Goal: Obtain resource: Obtain resource

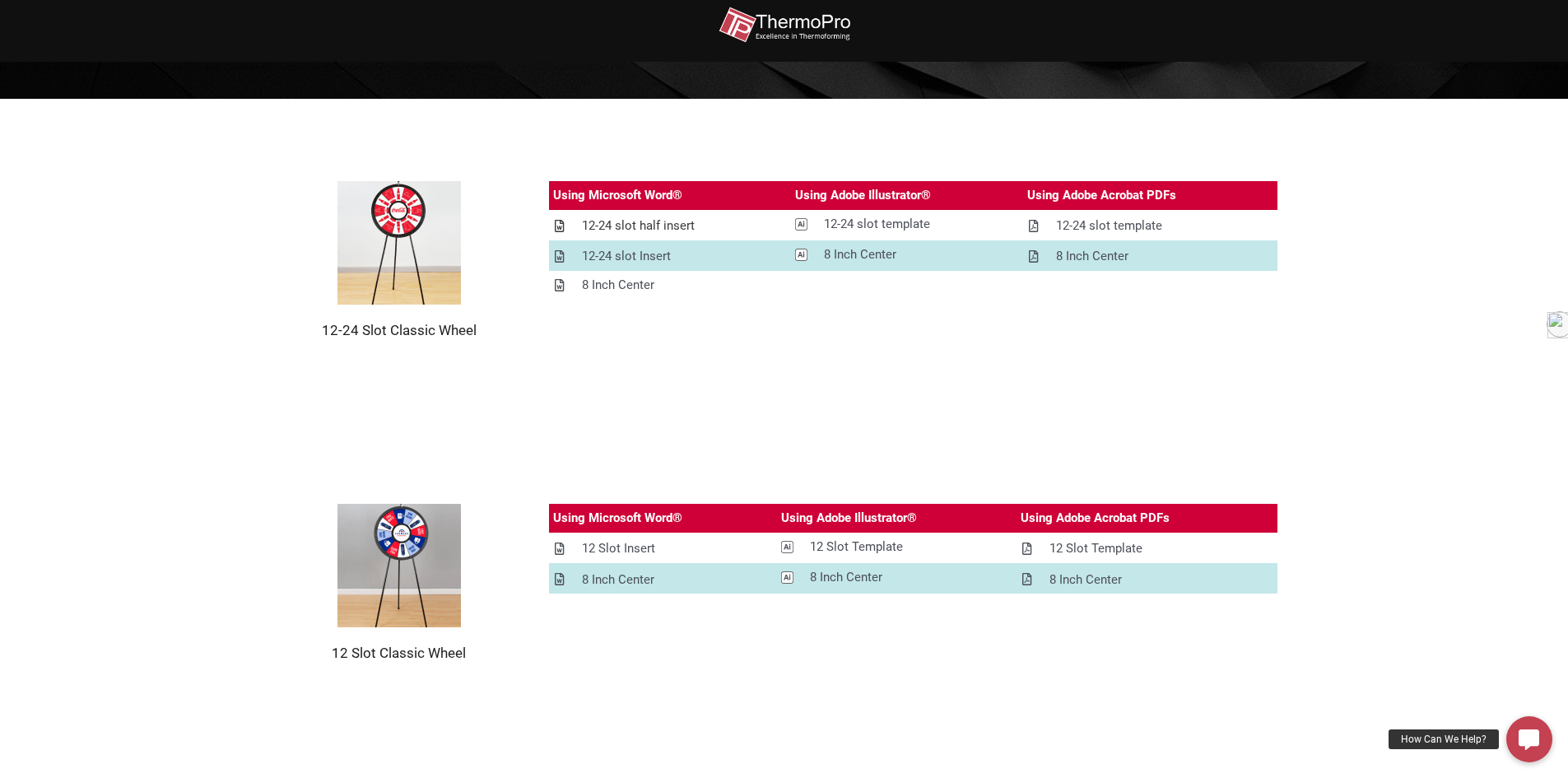
click at [627, 226] on div "12-24 slot half insert" at bounding box center [638, 225] width 113 height 21
click at [622, 547] on div "12 Slot Insert" at bounding box center [618, 549] width 74 height 21
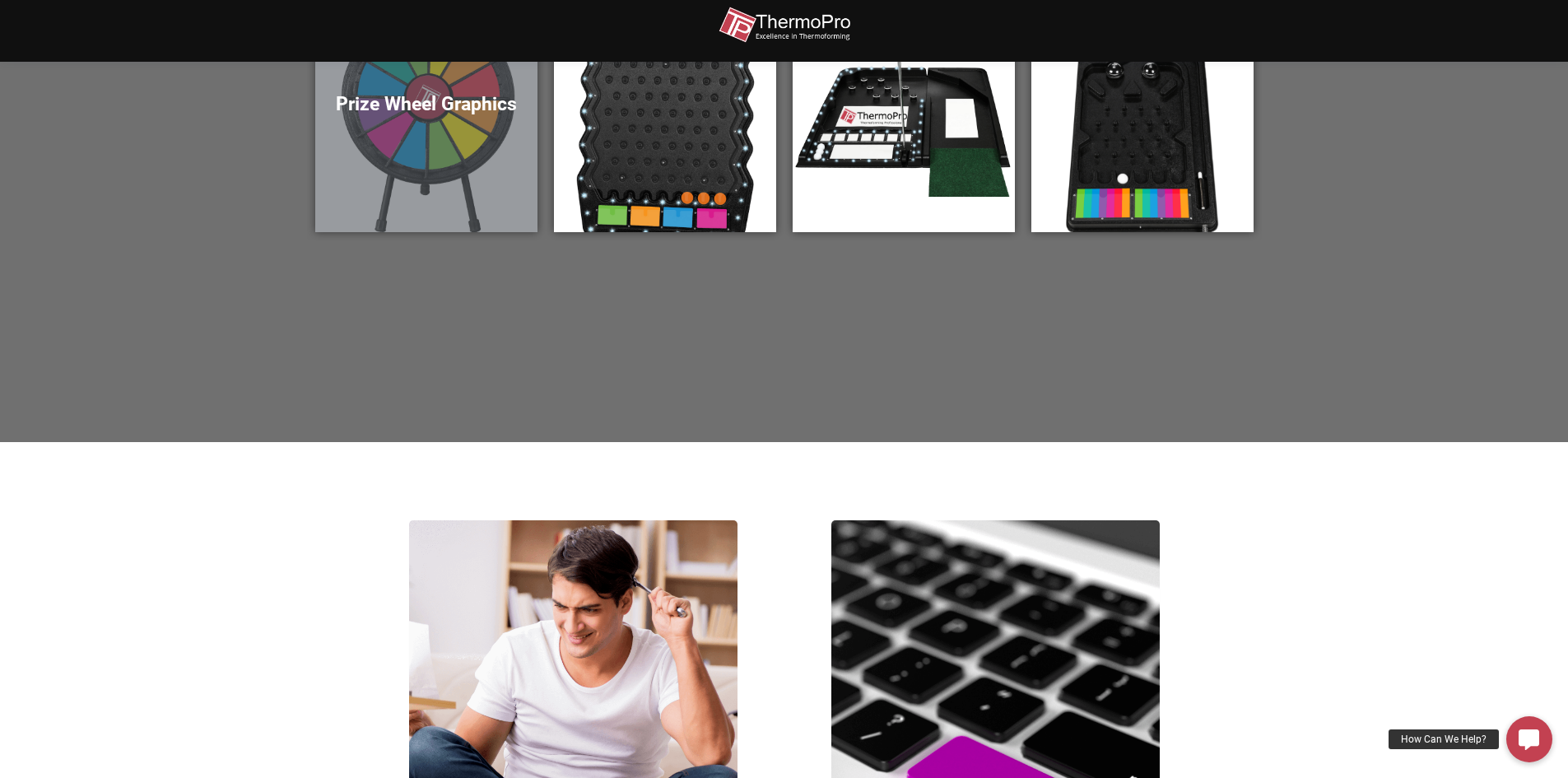
scroll to position [416, 0]
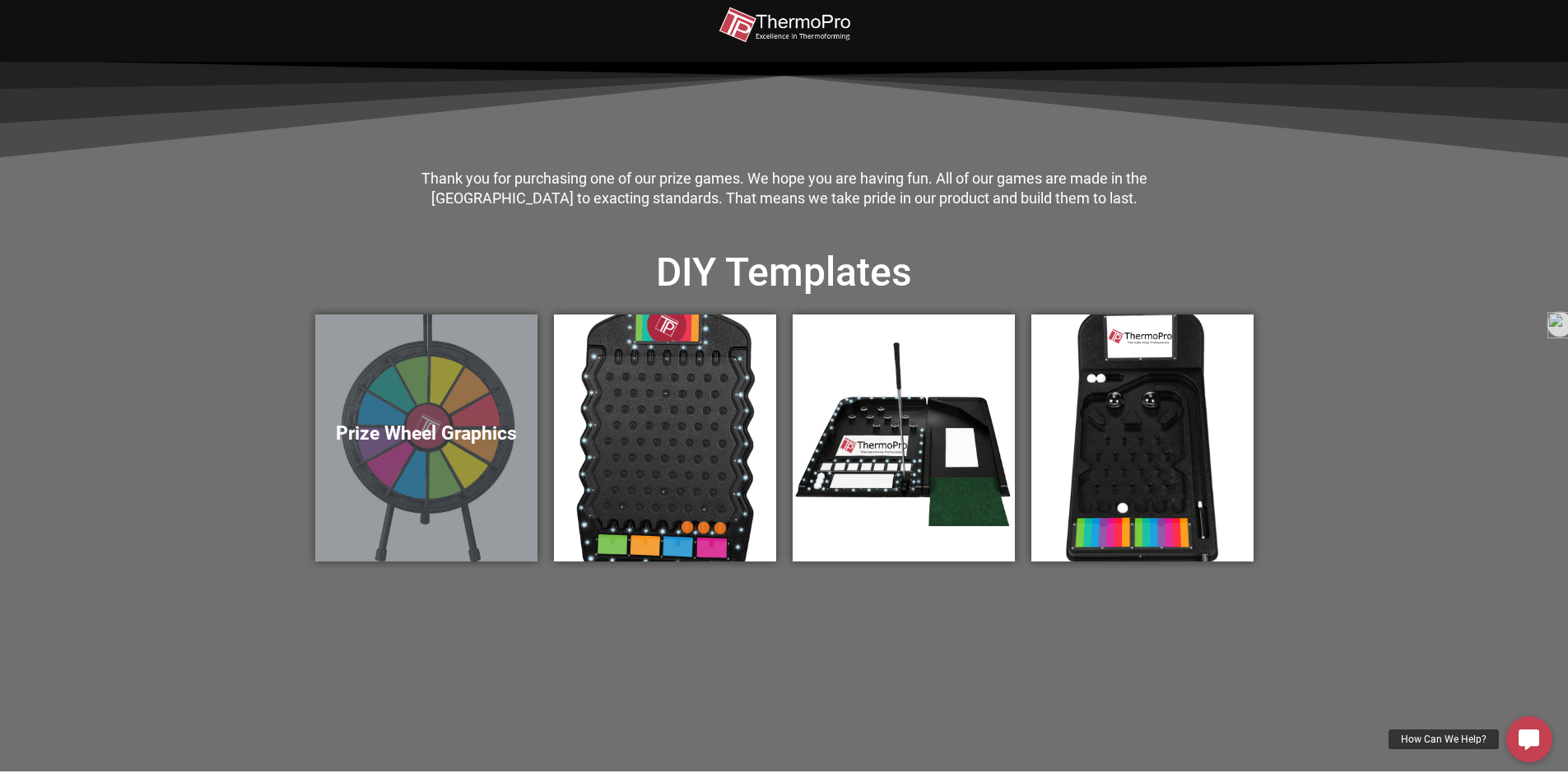
click at [443, 462] on div "Prize Wheel Graphics" at bounding box center [427, 438] width 222 height 247
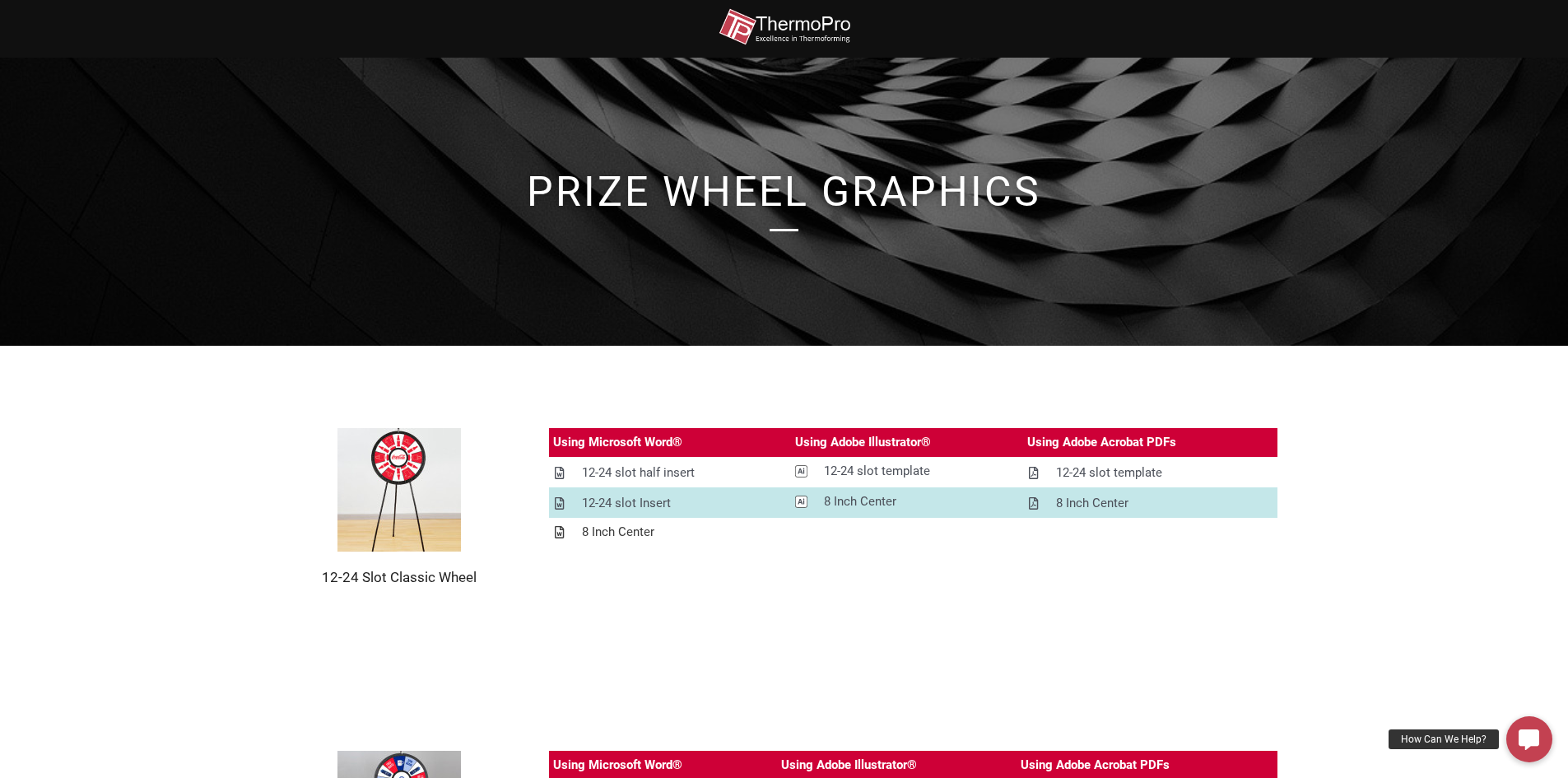
click at [630, 532] on div "8 Inch Center" at bounding box center [618, 532] width 73 height 21
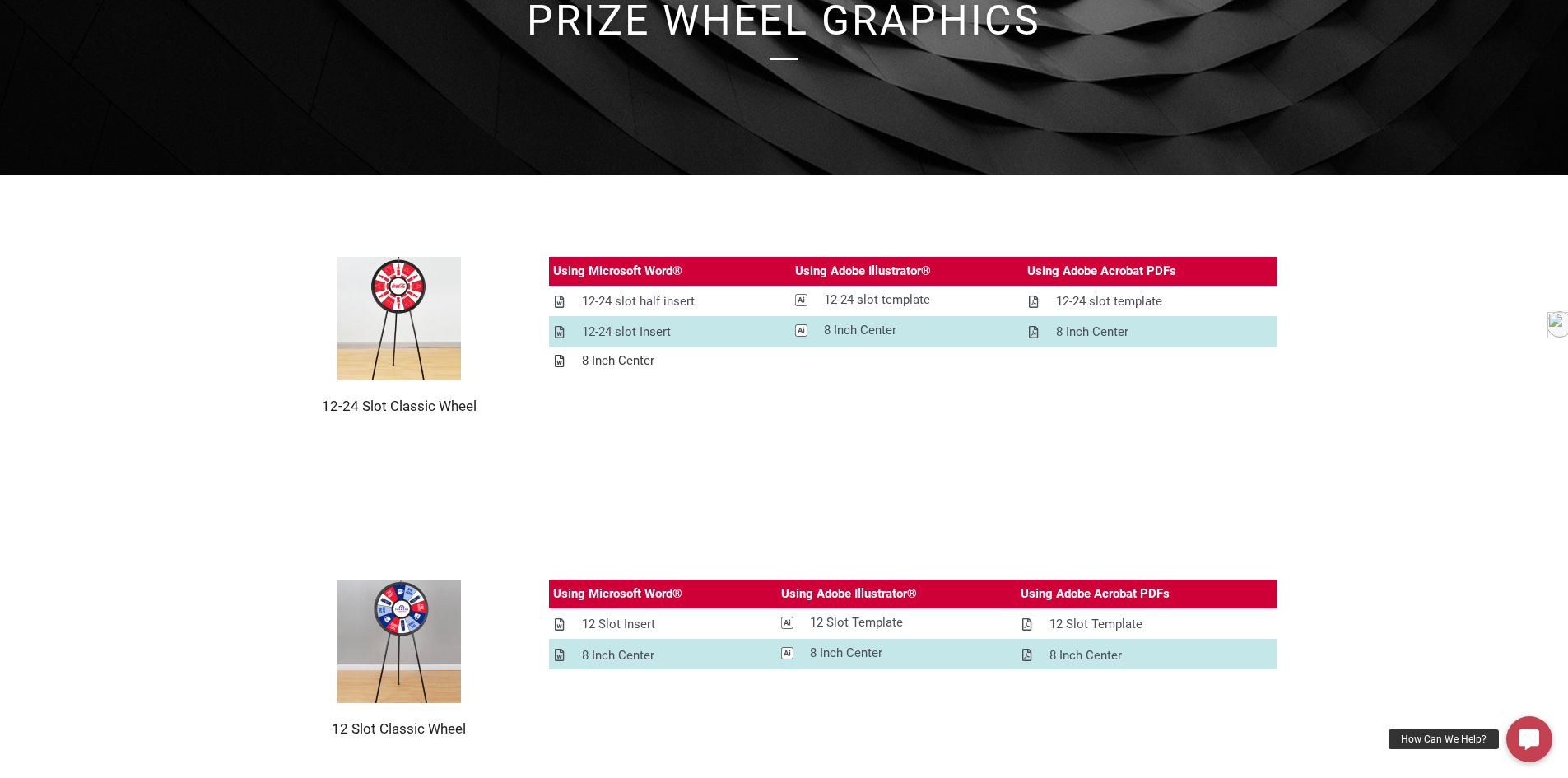
scroll to position [329, 0]
